Goal: Information Seeking & Learning: Learn about a topic

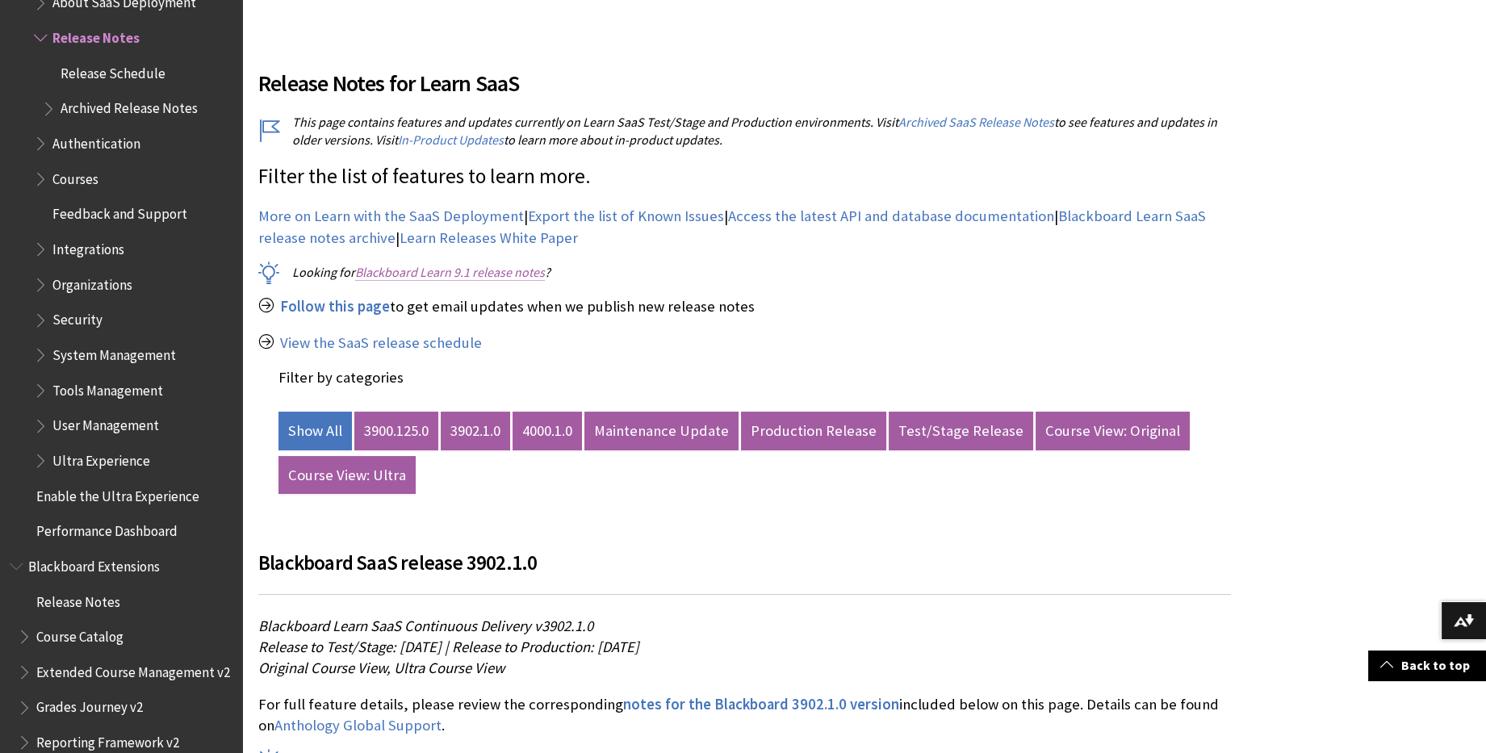
scroll to position [538, 0]
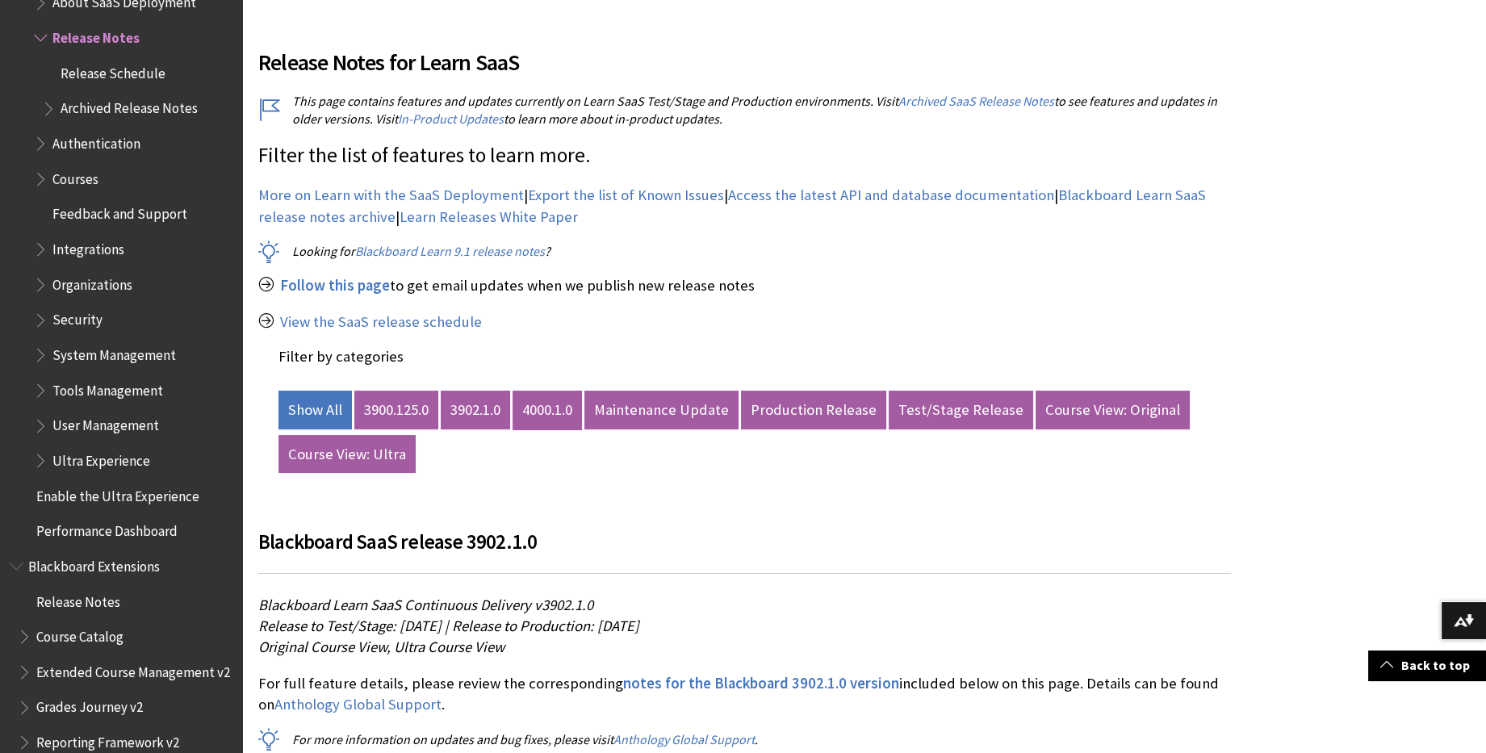
click at [562, 424] on link "4000.1.0" at bounding box center [547, 410] width 69 height 39
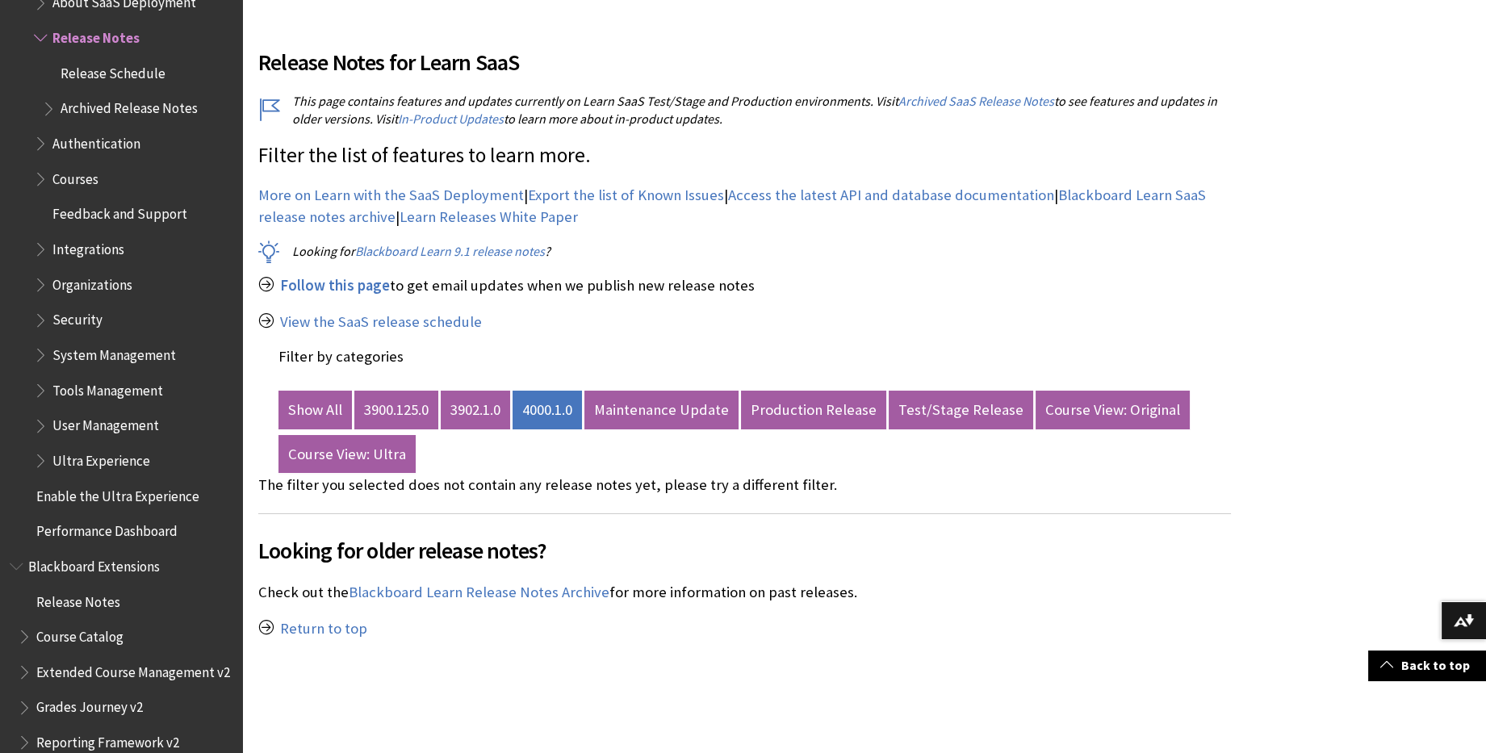
scroll to position [717, 0]
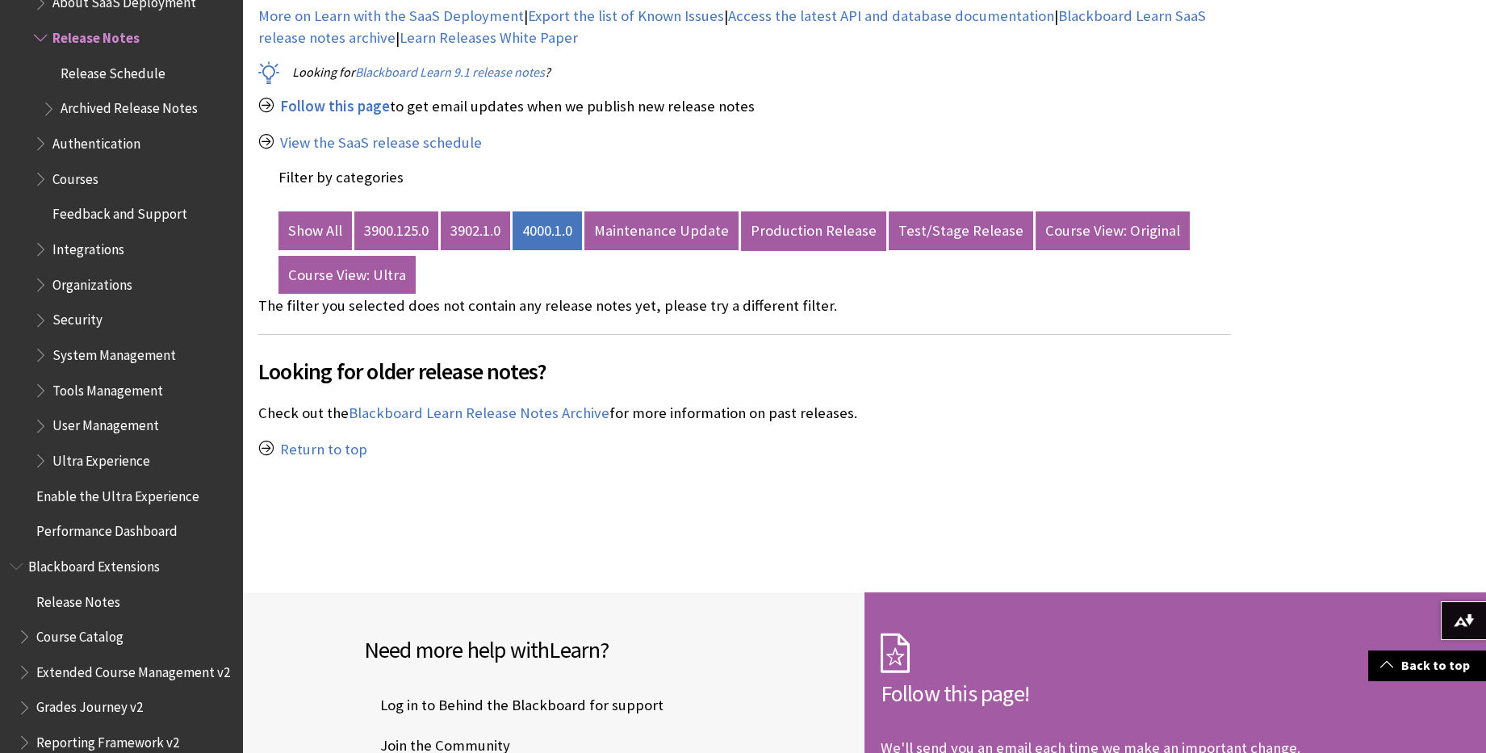
click at [808, 221] on link "Production Release" at bounding box center [813, 231] width 145 height 39
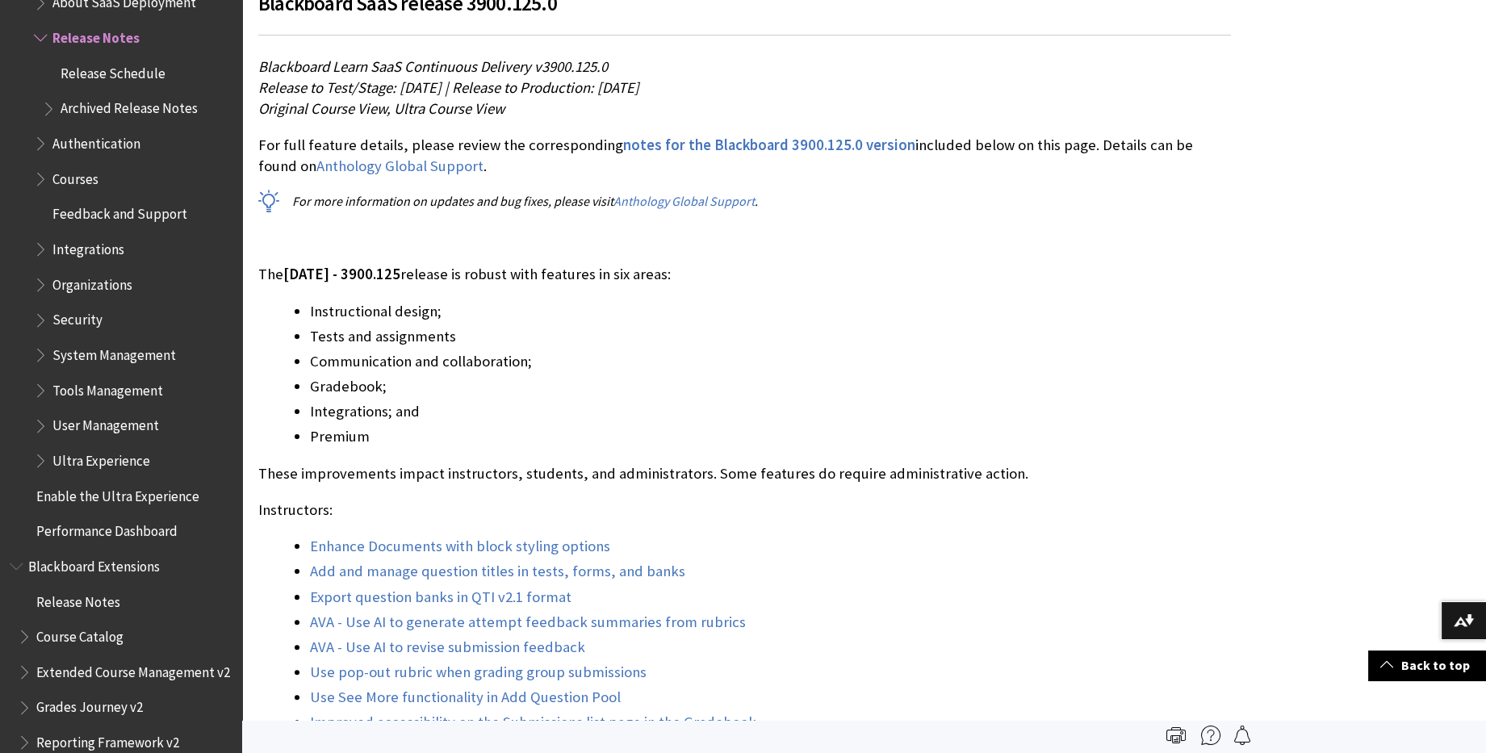
scroll to position [538, 0]
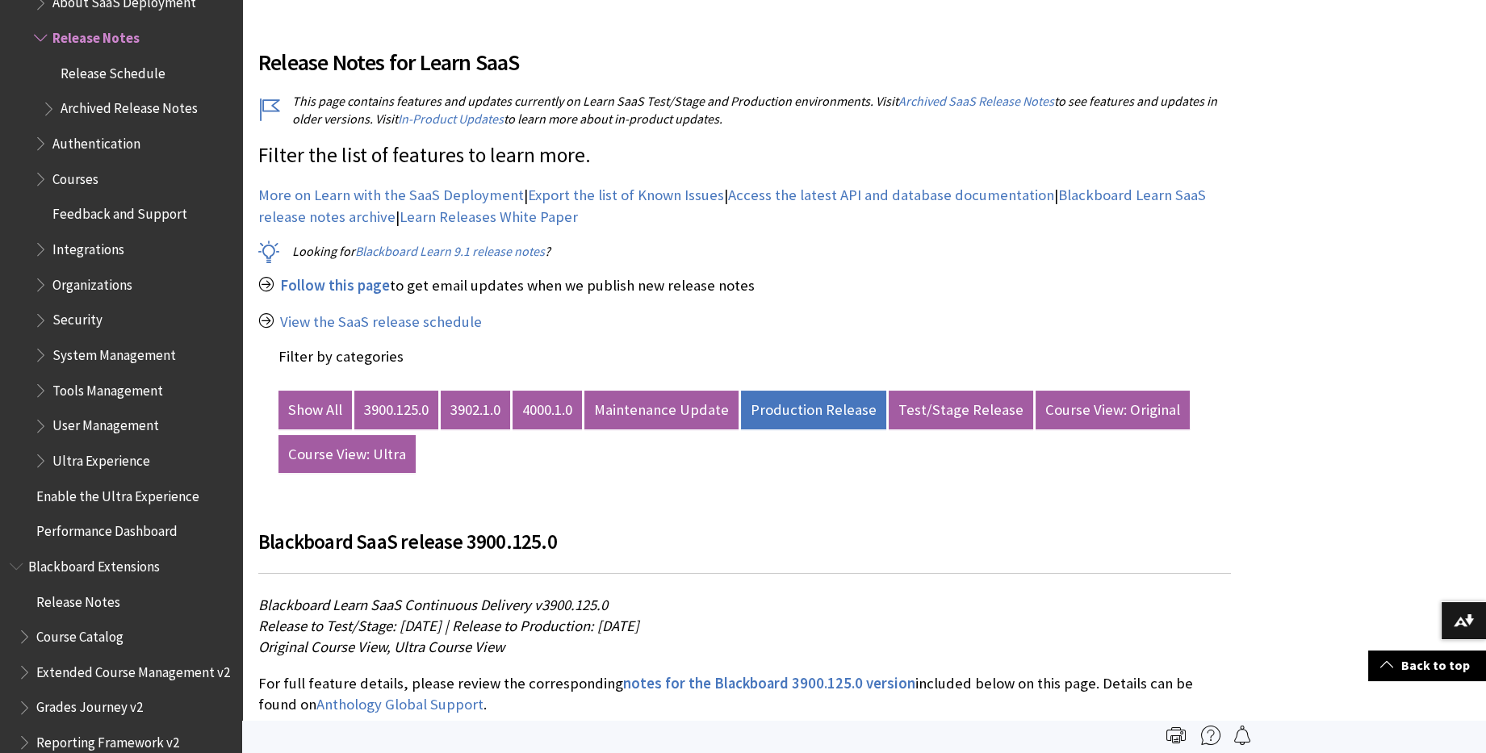
drag, startPoint x: 681, startPoint y: 323, endPoint x: 706, endPoint y: 319, distance: 25.4
click at [681, 323] on p "View the SaaS release schedule" at bounding box center [744, 322] width 973 height 21
click at [543, 401] on link "4000.1.0" at bounding box center [547, 410] width 69 height 39
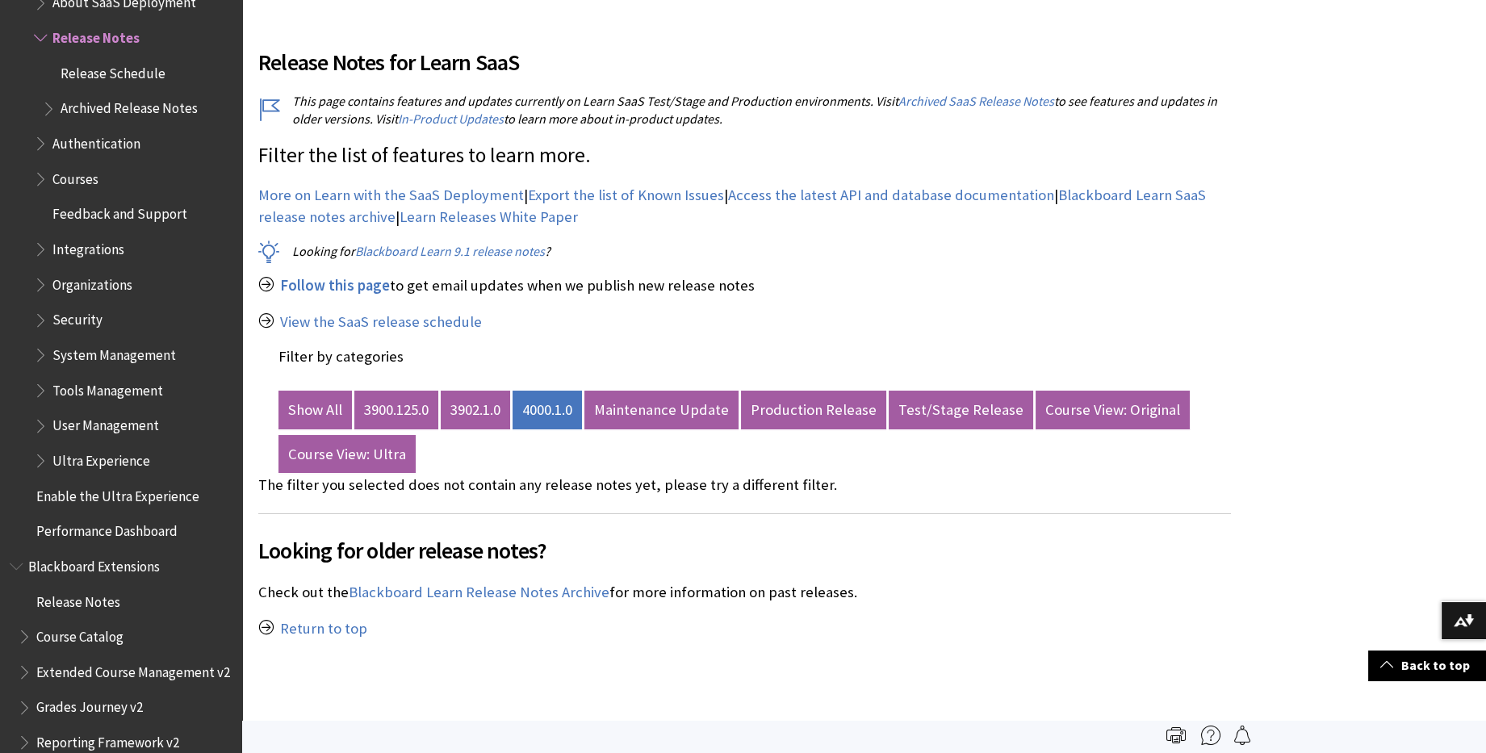
click at [1288, 396] on div "Filter by Category Show All Course View: Original ?" at bounding box center [864, 373] width 1244 height 798
click at [1294, 433] on div "Filter by Category Show All Course View: Original ?" at bounding box center [864, 373] width 1244 height 798
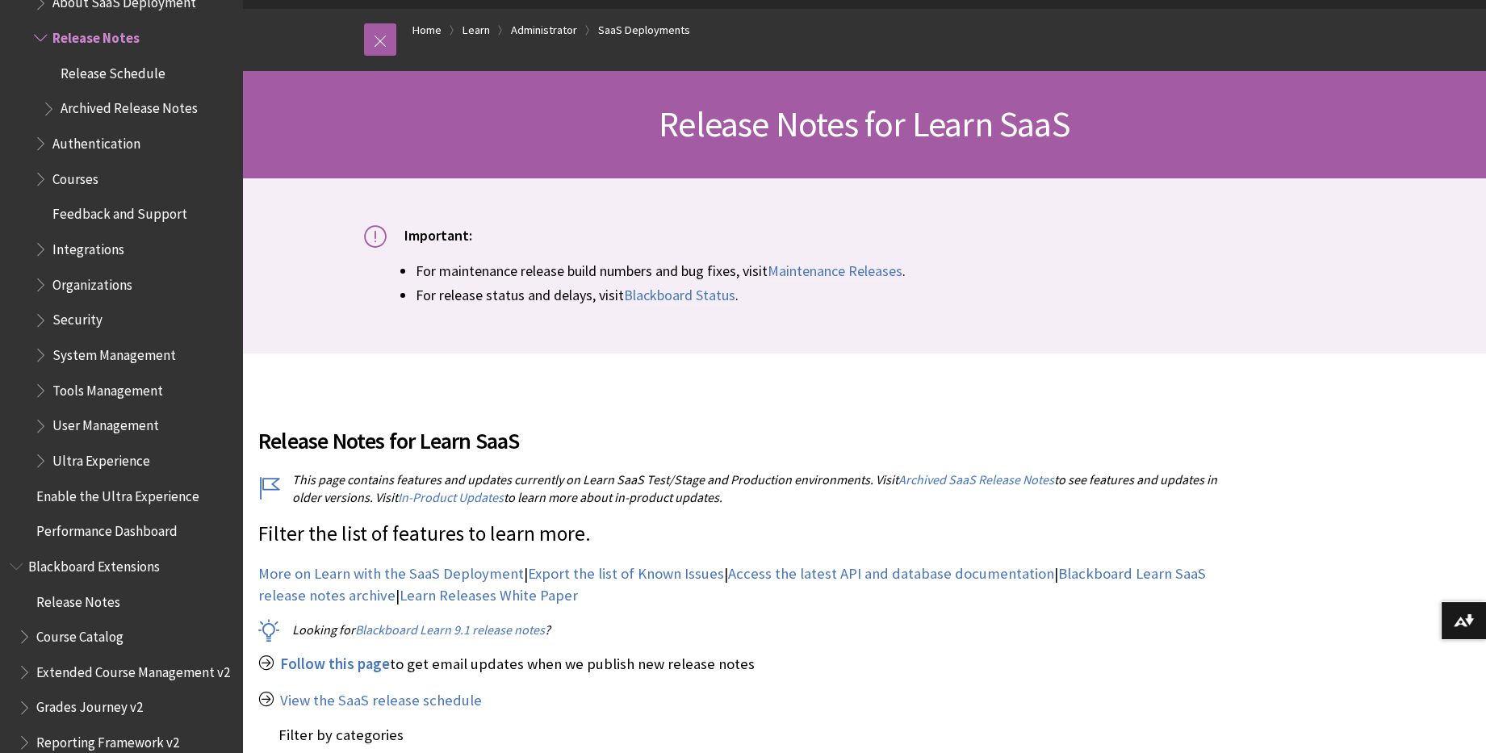
scroll to position [269, 0]
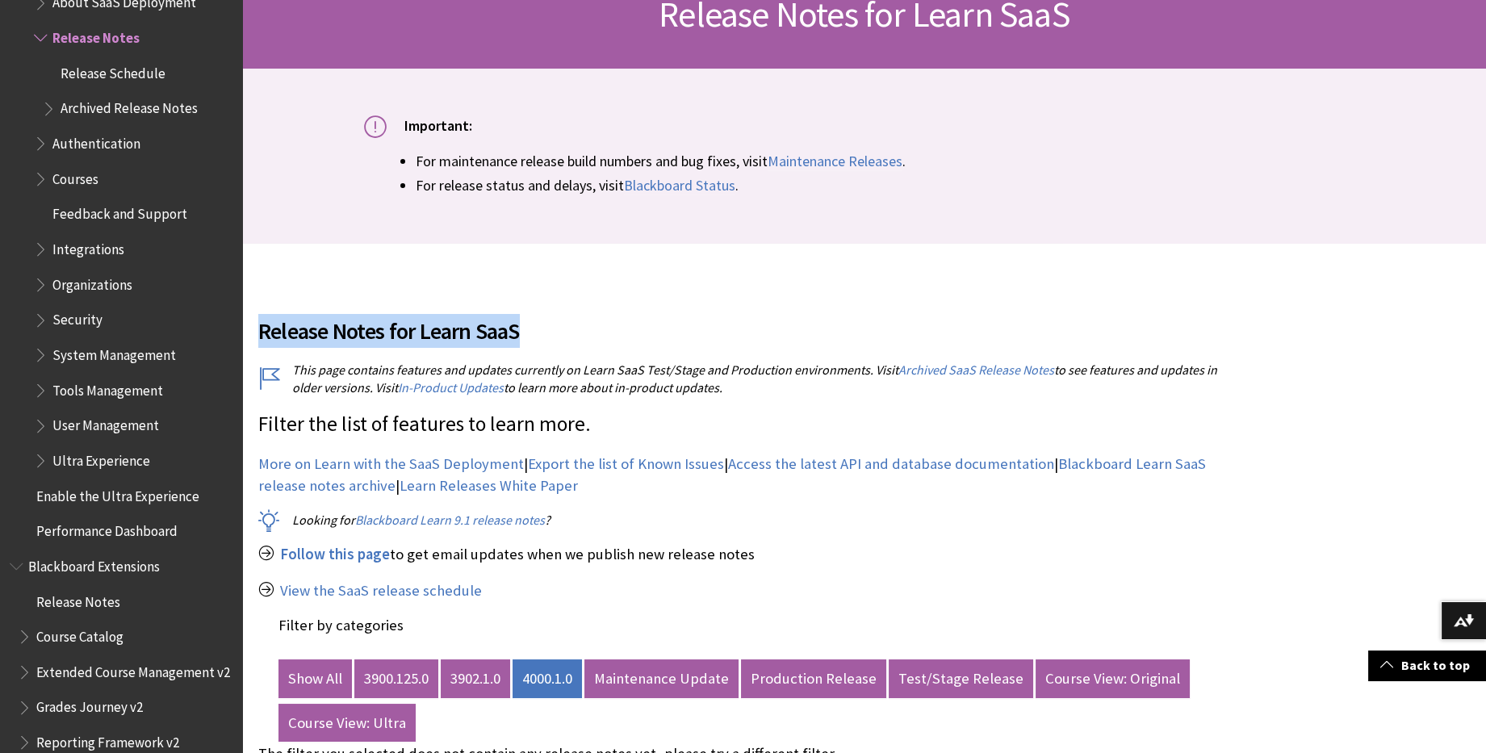
drag, startPoint x: 262, startPoint y: 331, endPoint x: 577, endPoint y: 333, distance: 314.9
click at [577, 333] on h2 "Release Notes for Learn SaaS" at bounding box center [744, 321] width 973 height 53
copy h2 "Release Notes for Learn SaaS"
drag, startPoint x: 995, startPoint y: 478, endPoint x: 978, endPoint y: 484, distance: 17.9
click at [995, 478] on p "More on Learn with the SaaS Deployment | Export the list of Known Issues | Acce…" at bounding box center [744, 475] width 973 height 42
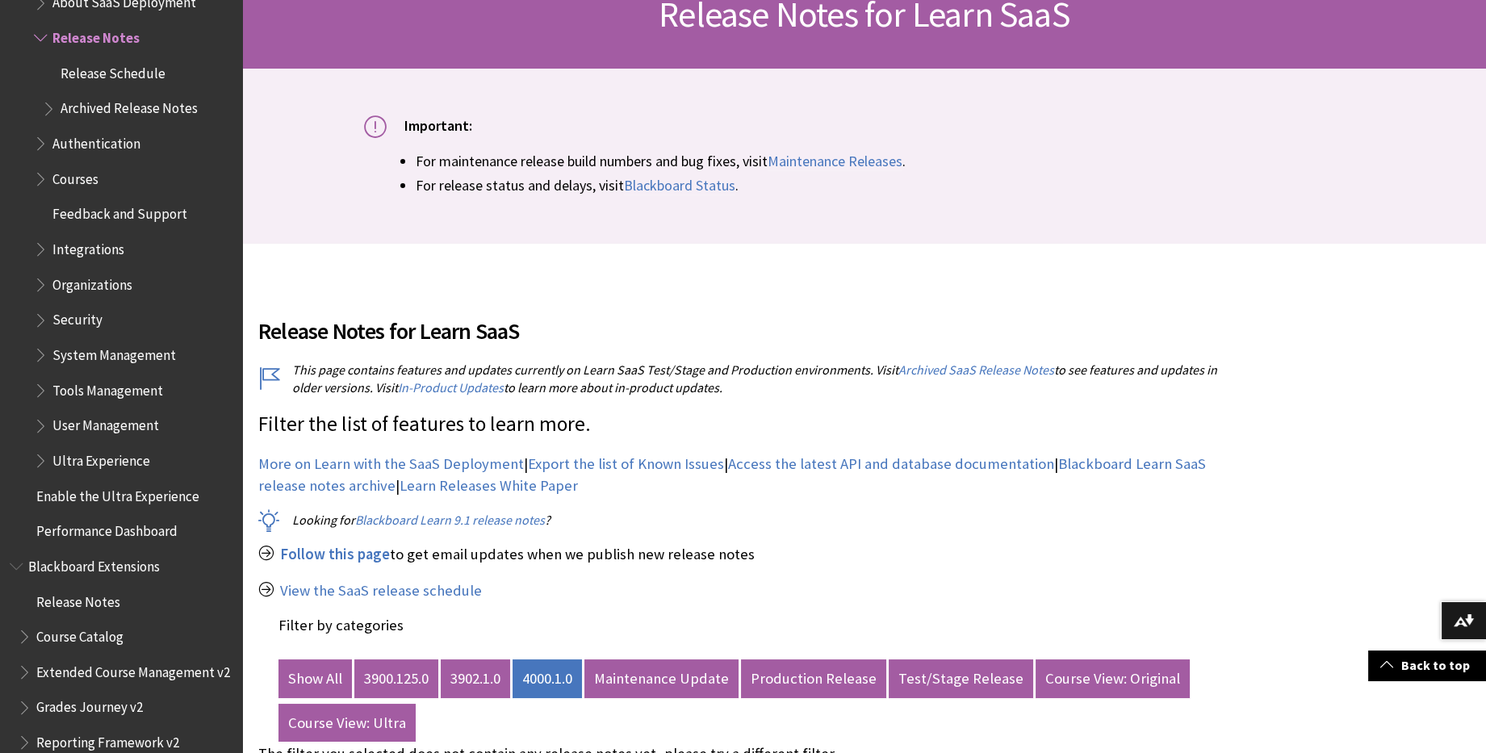
click at [492, 638] on div "Filter by categories Show All 3900.125.0 3902.1.0 4000.1.0 Maintenance Update P…" at bounding box center [755, 647] width 953 height 61
click at [1364, 488] on div "Filter by Category Show All Course View: Original ?" at bounding box center [864, 642] width 1244 height 798
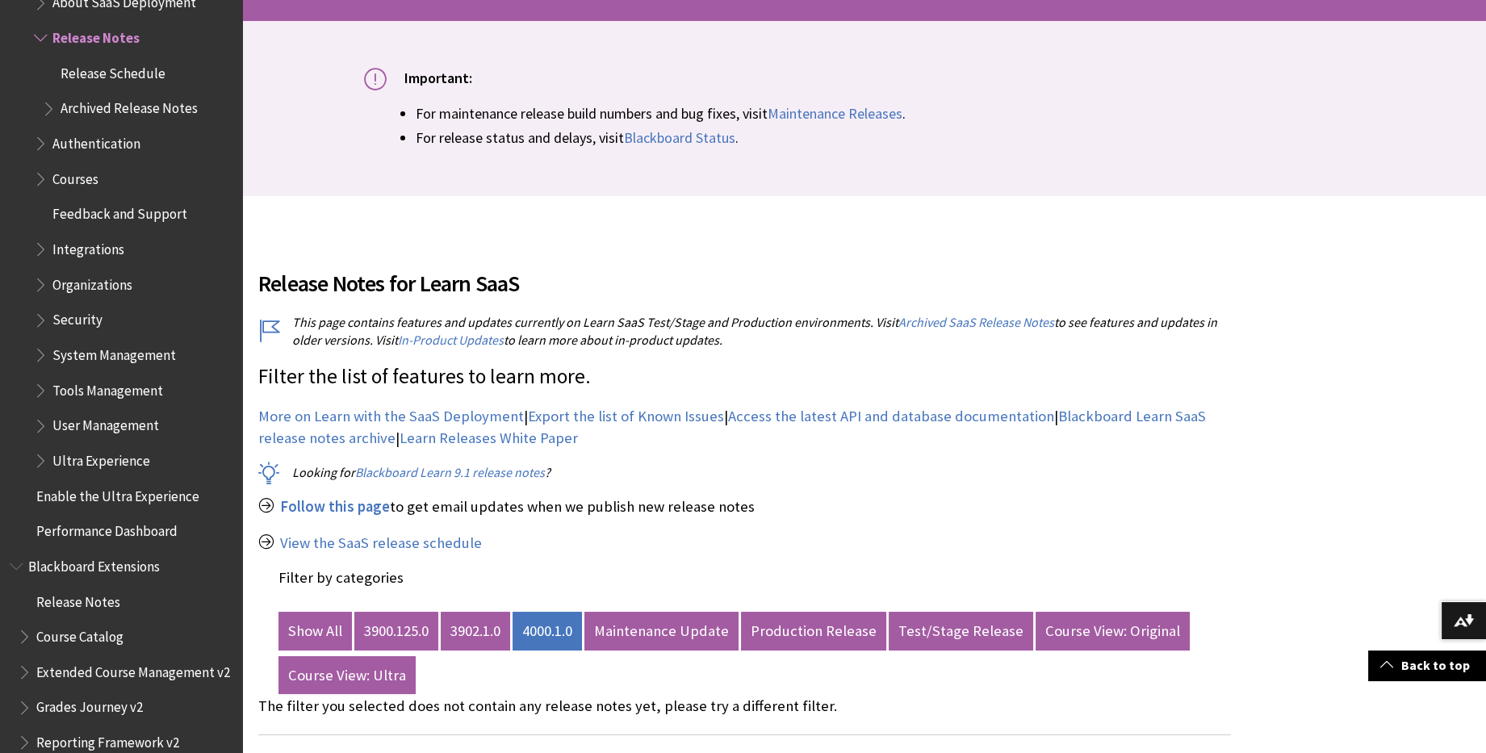
scroll to position [358, 0]
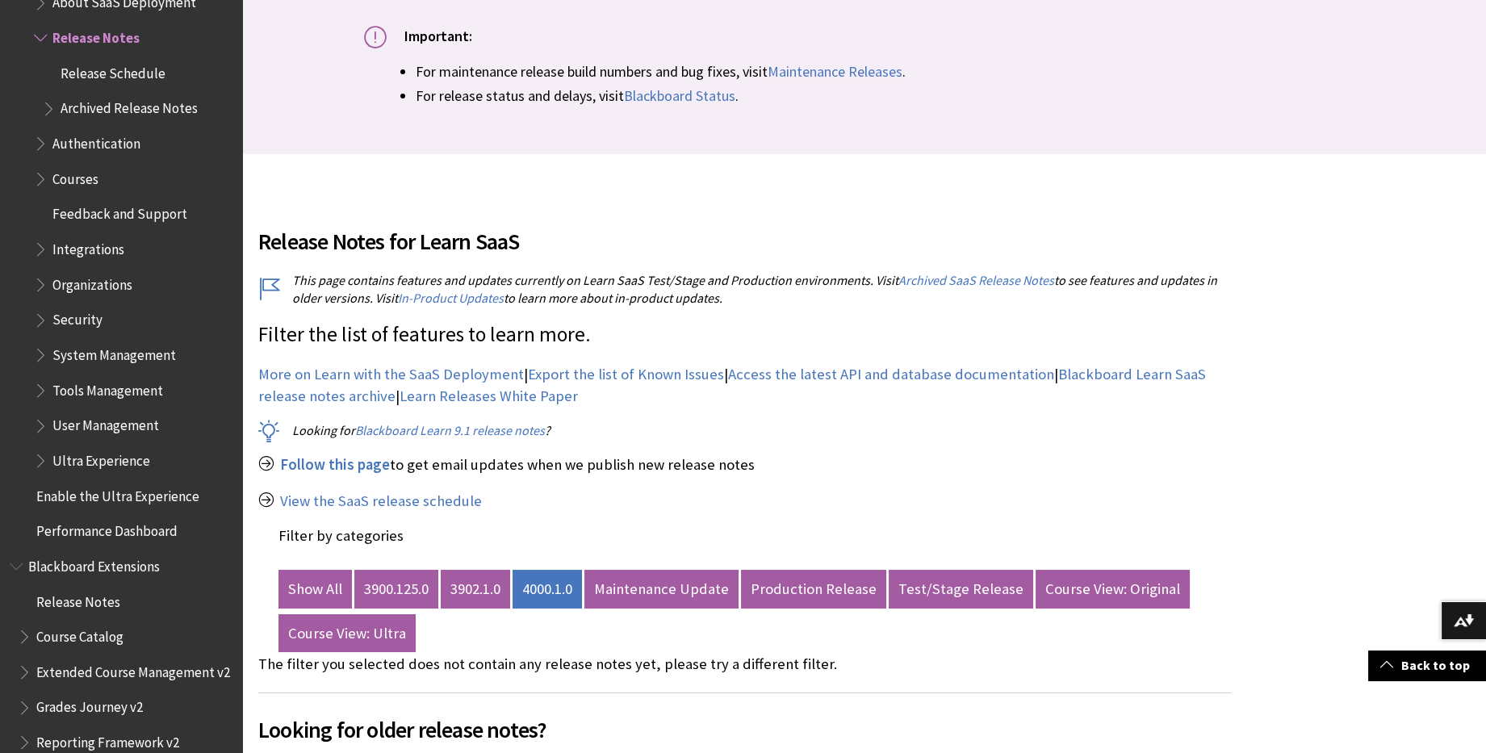
click at [1065, 362] on div "Release Notes for Learn SaaS This page contains features and updates currently …" at bounding box center [744, 530] width 973 height 650
click at [1266, 376] on div "Filter by Category Show All Course View: Original ?" at bounding box center [864, 552] width 1244 height 798
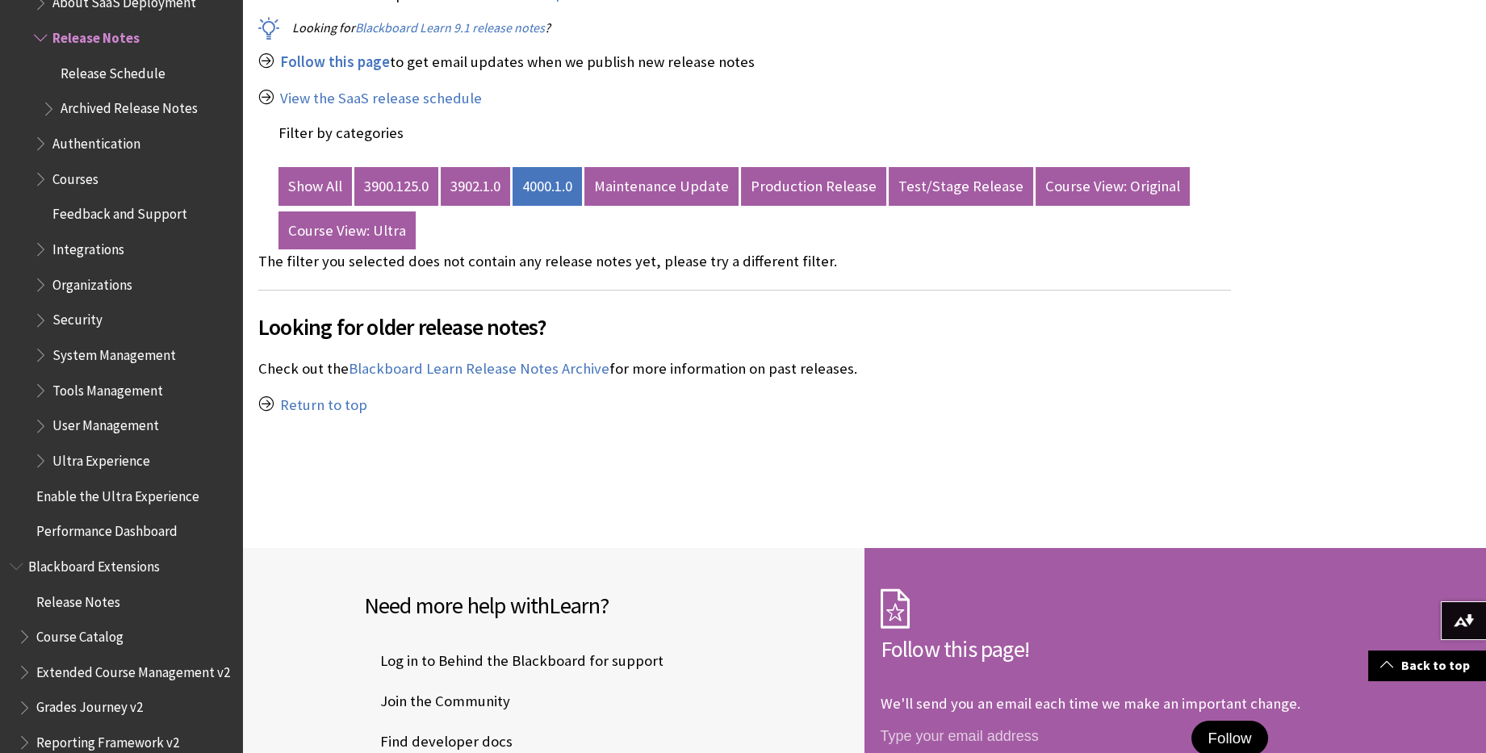
scroll to position [627, 0]
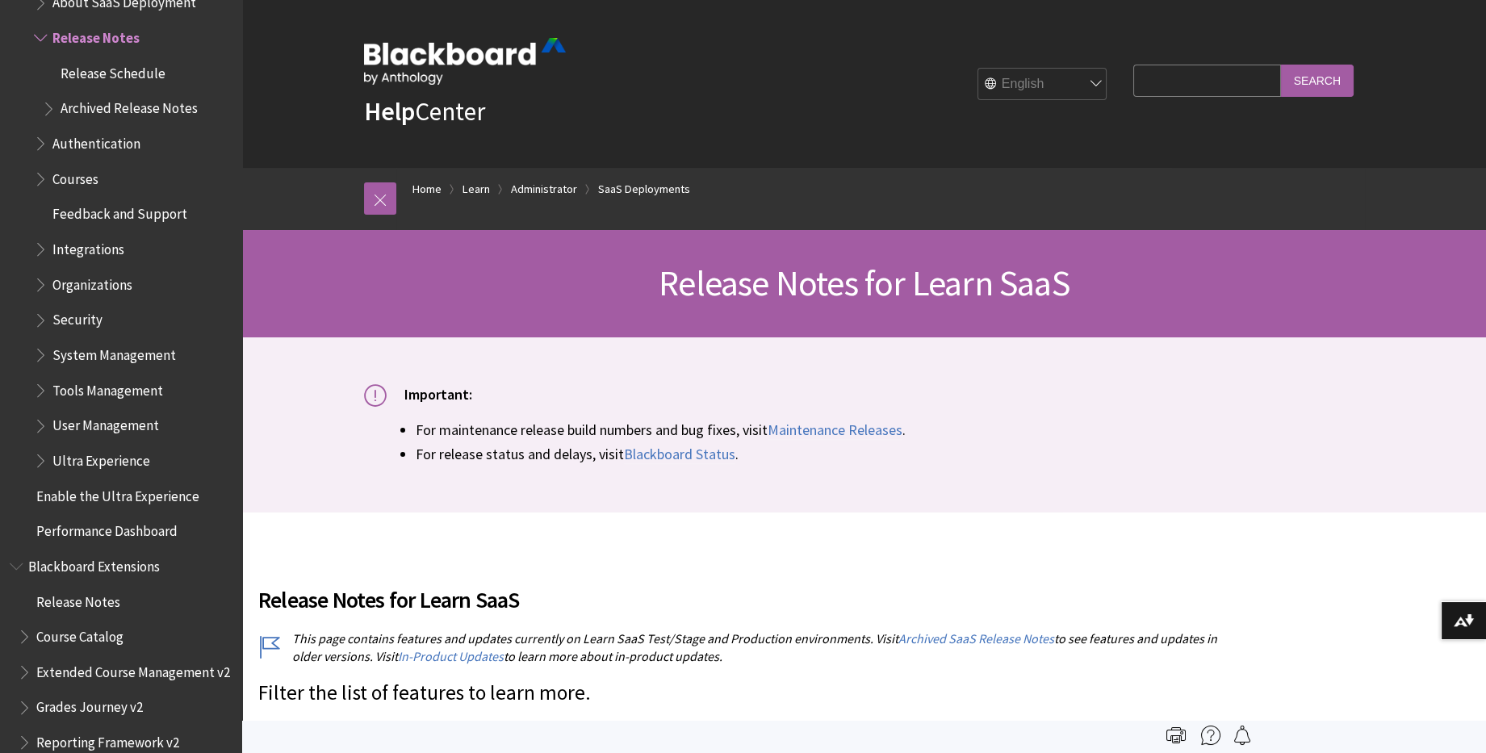
click at [1150, 69] on input "Search Query" at bounding box center [1206, 80] width 147 height 31
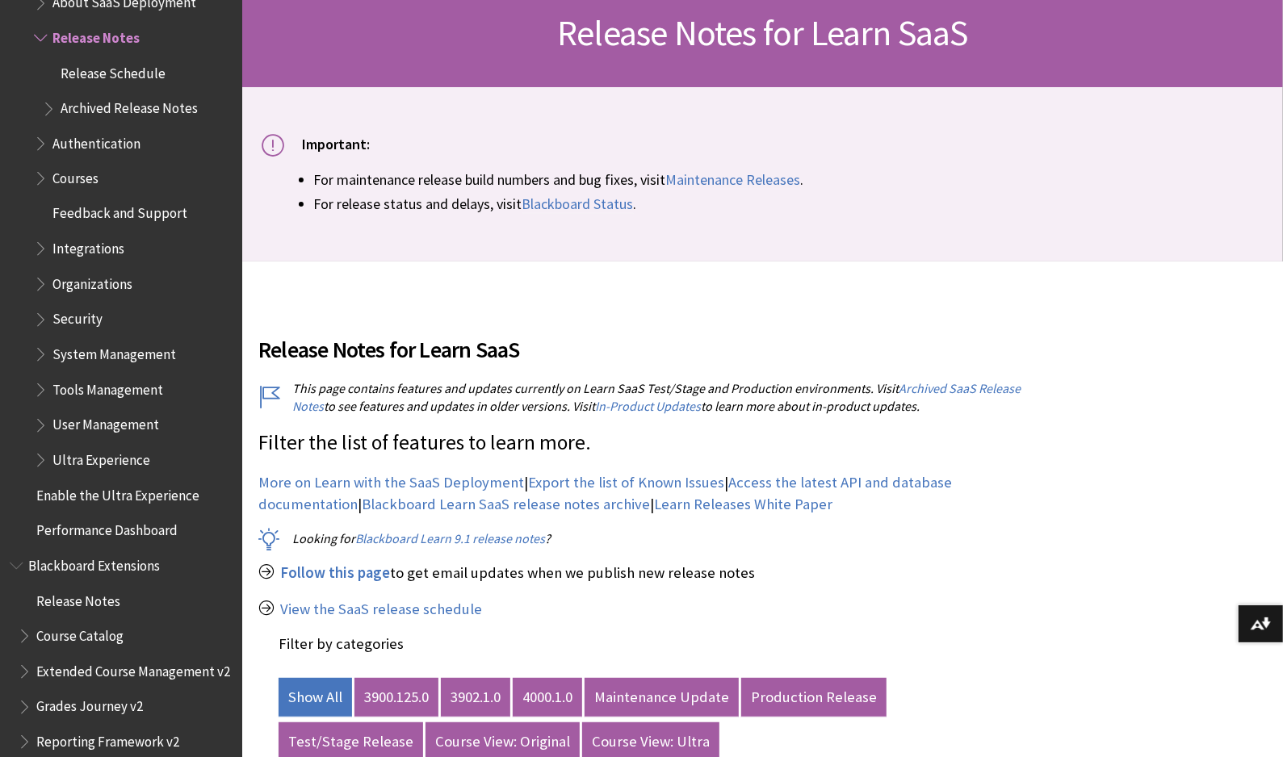
scroll to position [448, 0]
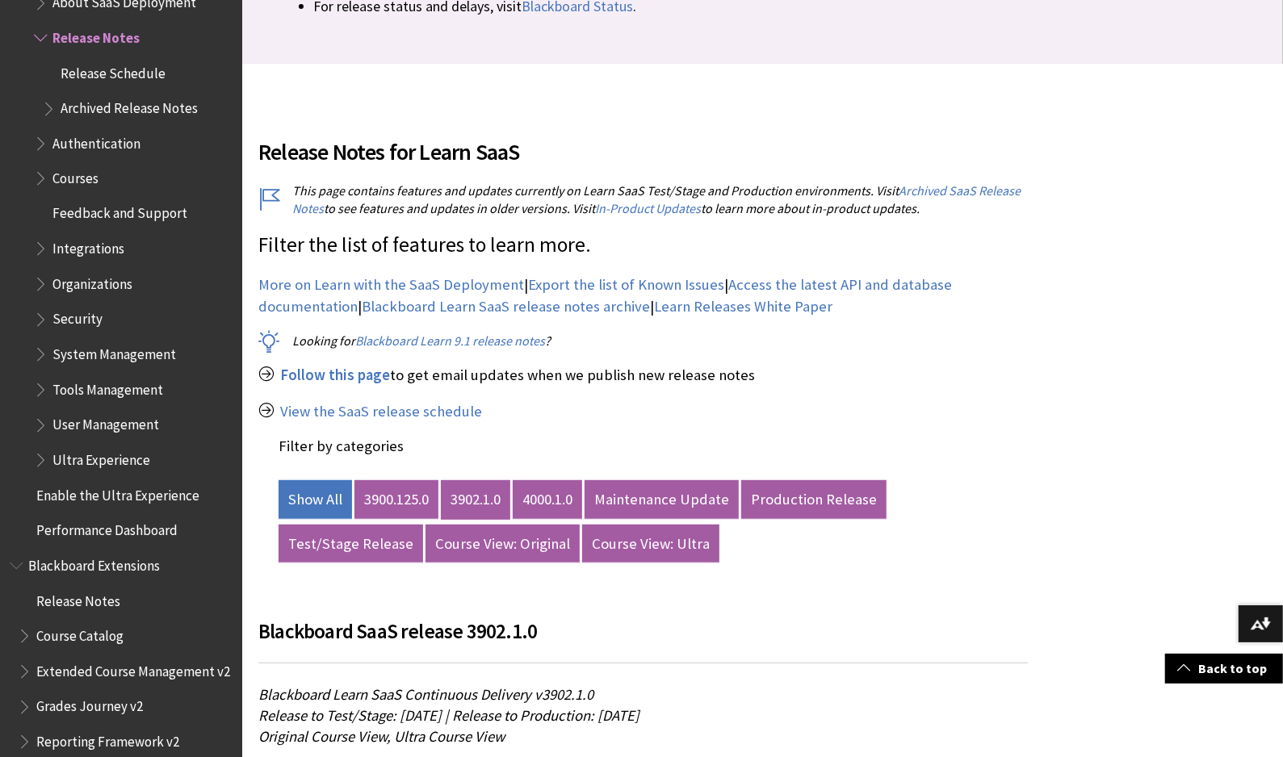
click at [488, 504] on link "3902.1.0" at bounding box center [475, 499] width 69 height 39
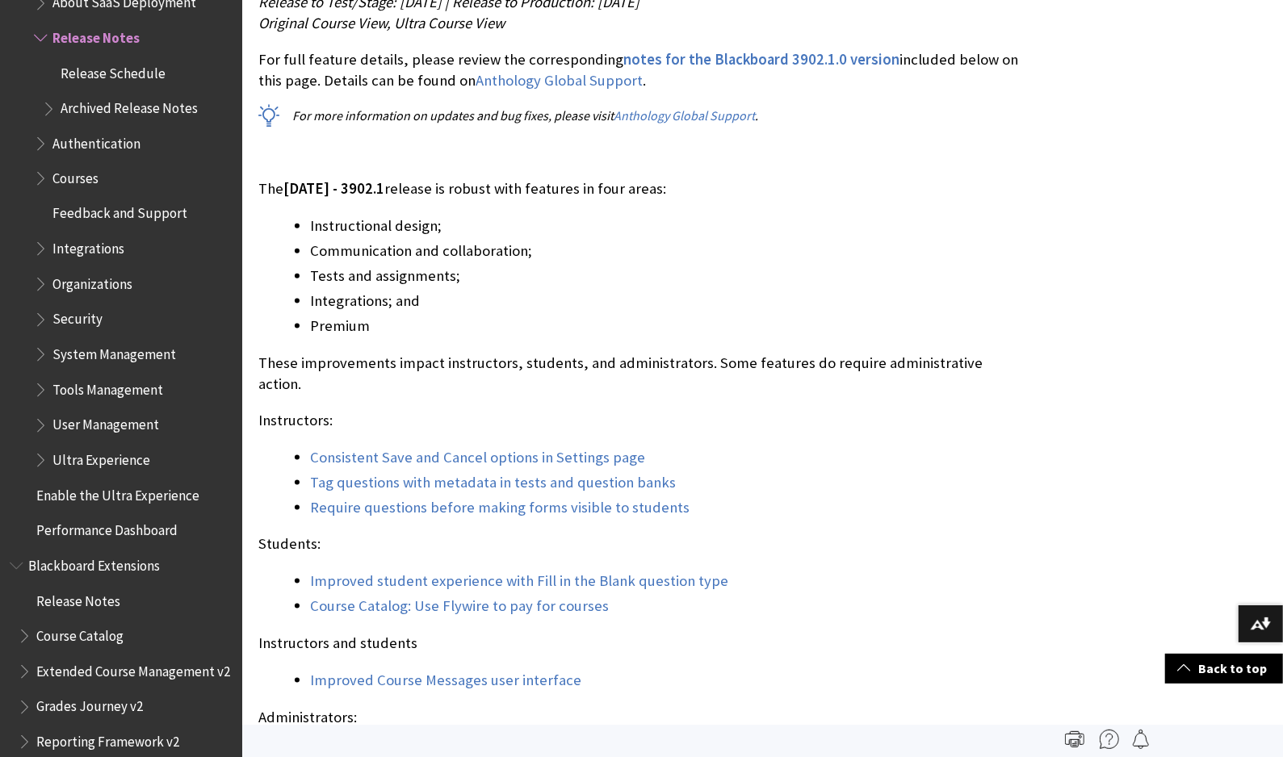
scroll to position [987, 0]
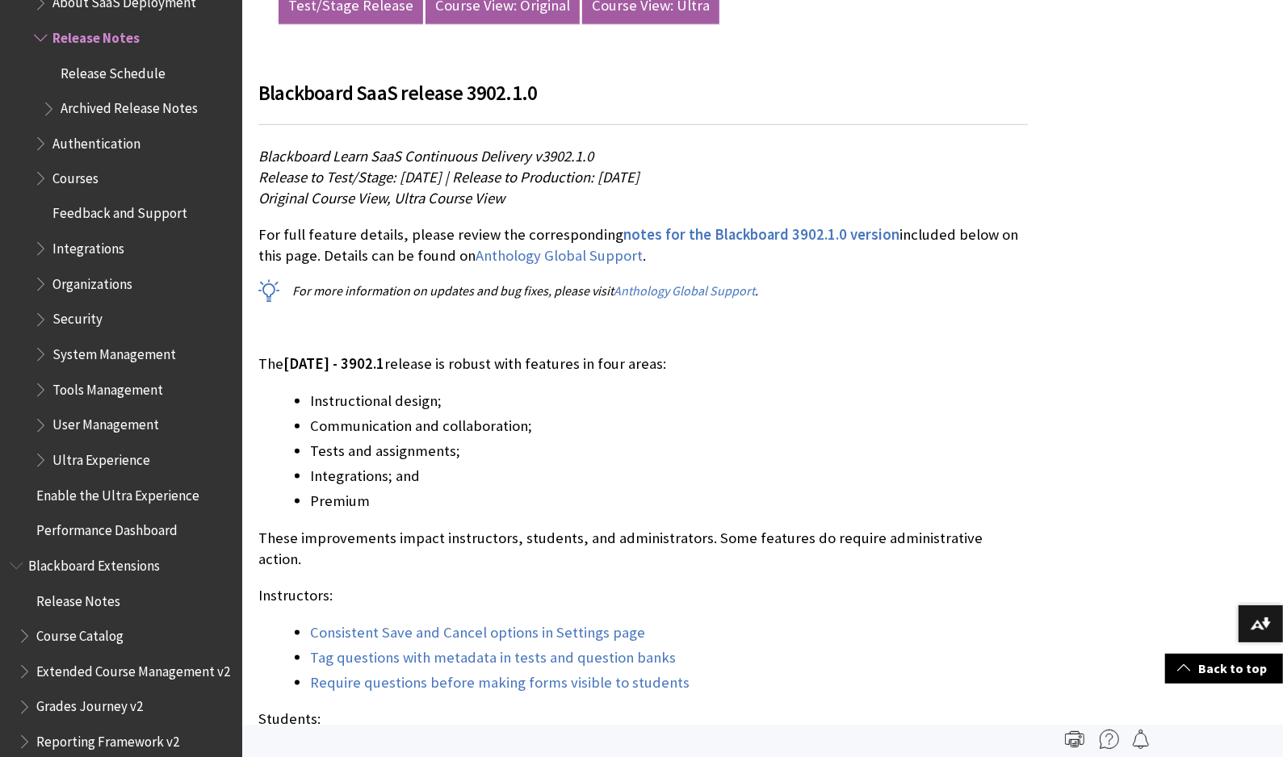
click at [916, 506] on li "Premium" at bounding box center [669, 501] width 718 height 23
